Goal: Book appointment/travel/reservation

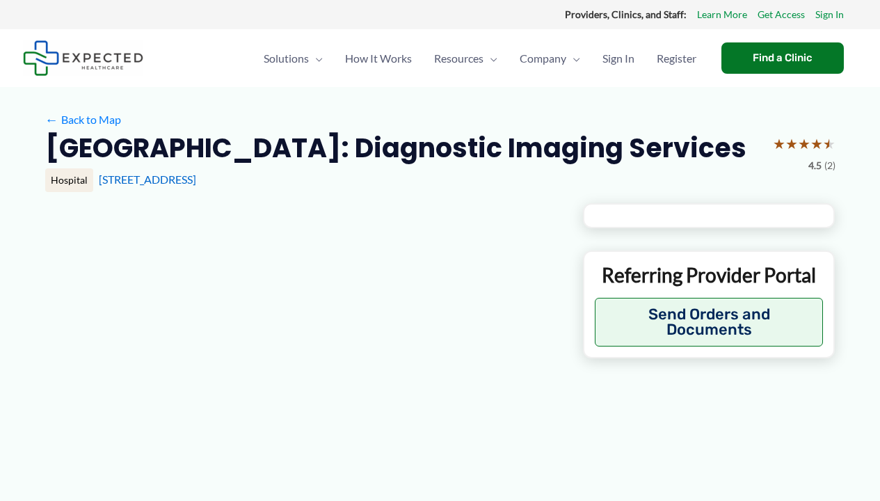
type input "**********"
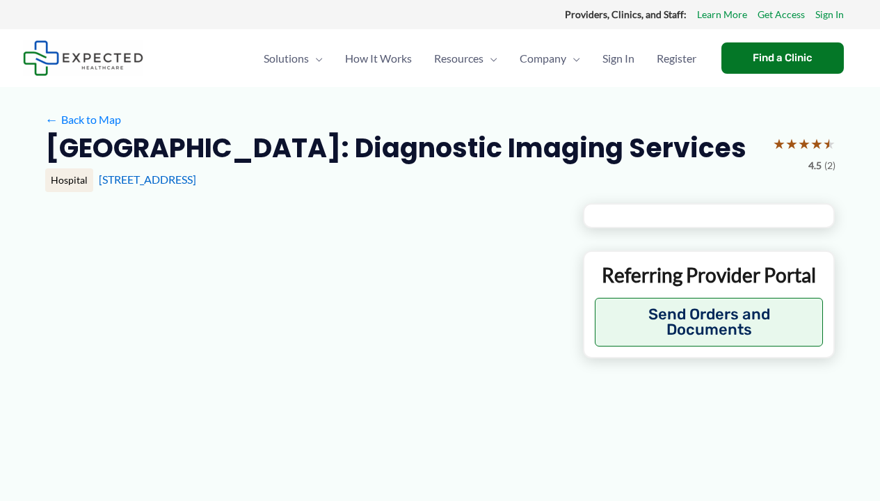
type input "**********"
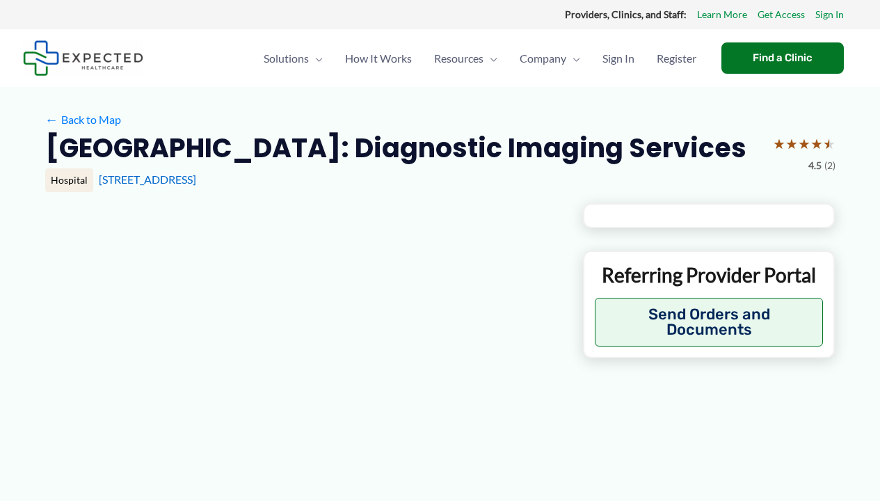
type input "**********"
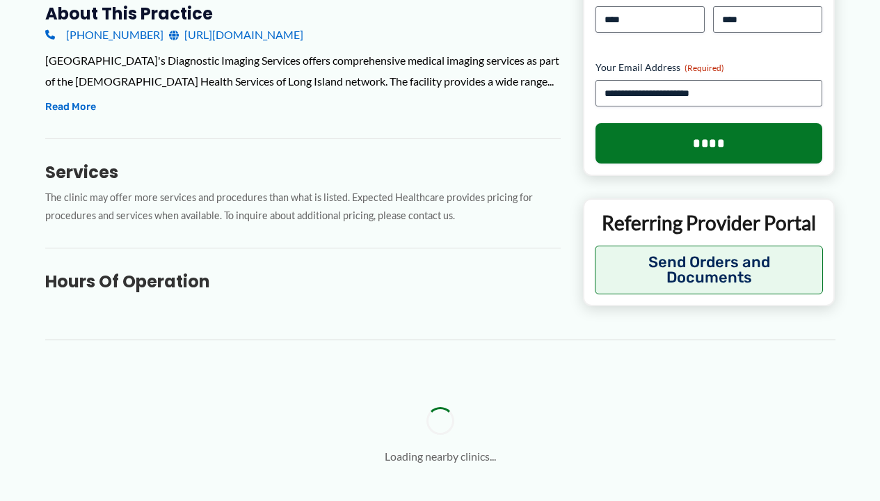
scroll to position [1002, 0]
